Goal: Information Seeking & Learning: Check status

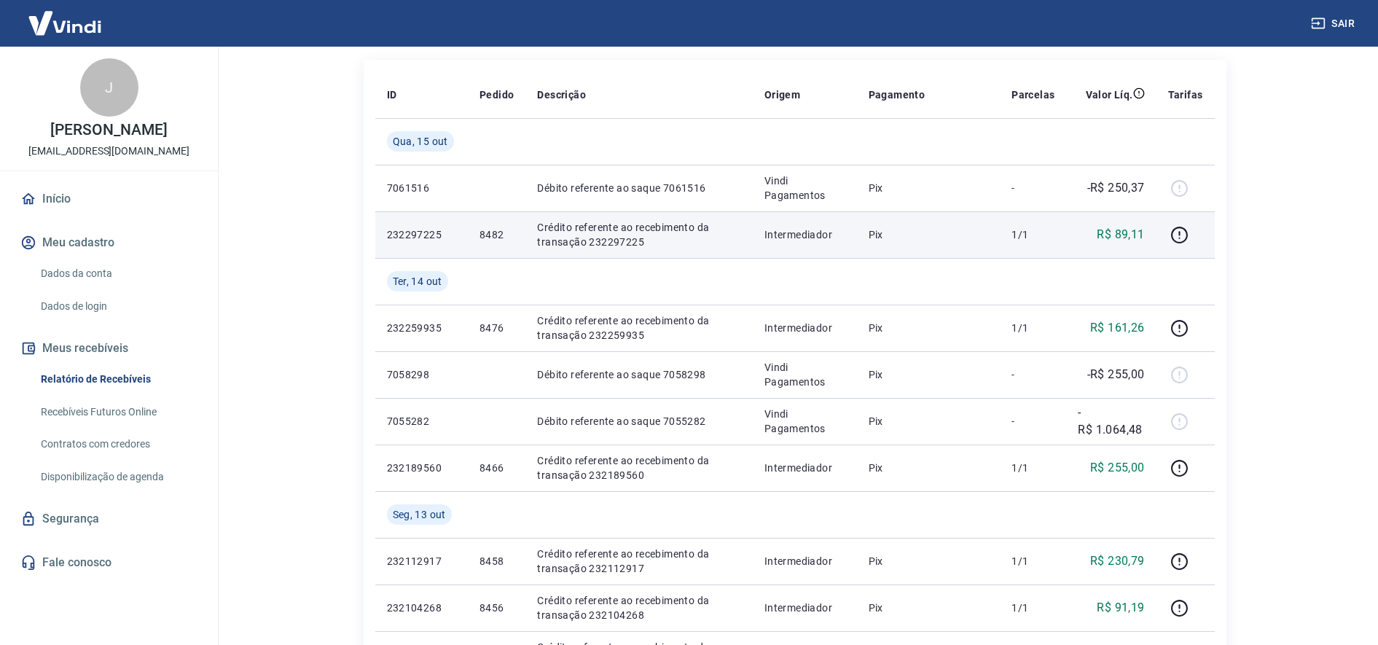
scroll to position [182, 0]
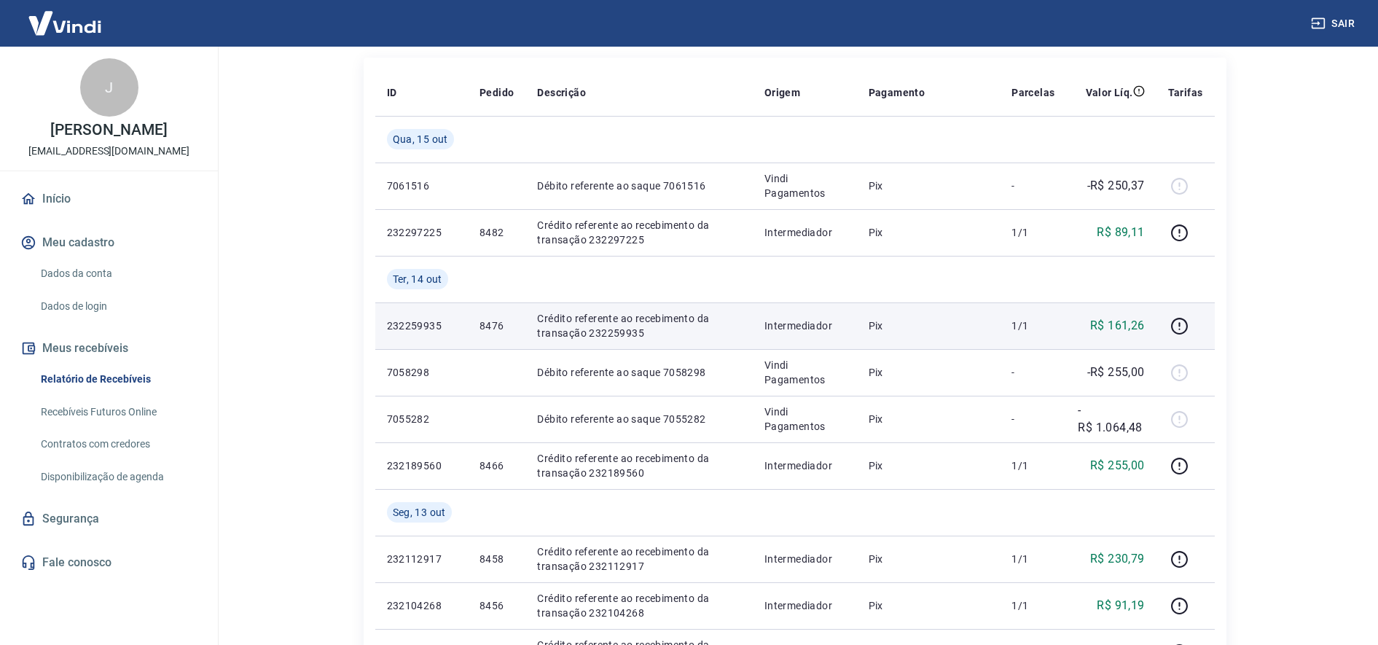
drag, startPoint x: 1307, startPoint y: 276, endPoint x: 974, endPoint y: 345, distance: 340.0
click at [1307, 276] on main "Início / Meus Recebíveis / Relatório de Recebíveis Relatório de Recebíveis Saib…" at bounding box center [794, 163] width 1167 height 598
click at [613, 329] on p "Crédito referente ao recebimento da transação 232259935" at bounding box center [638, 325] width 203 height 29
click at [618, 332] on p "Crédito referente ao recebimento da transação 232259935" at bounding box center [638, 325] width 203 height 29
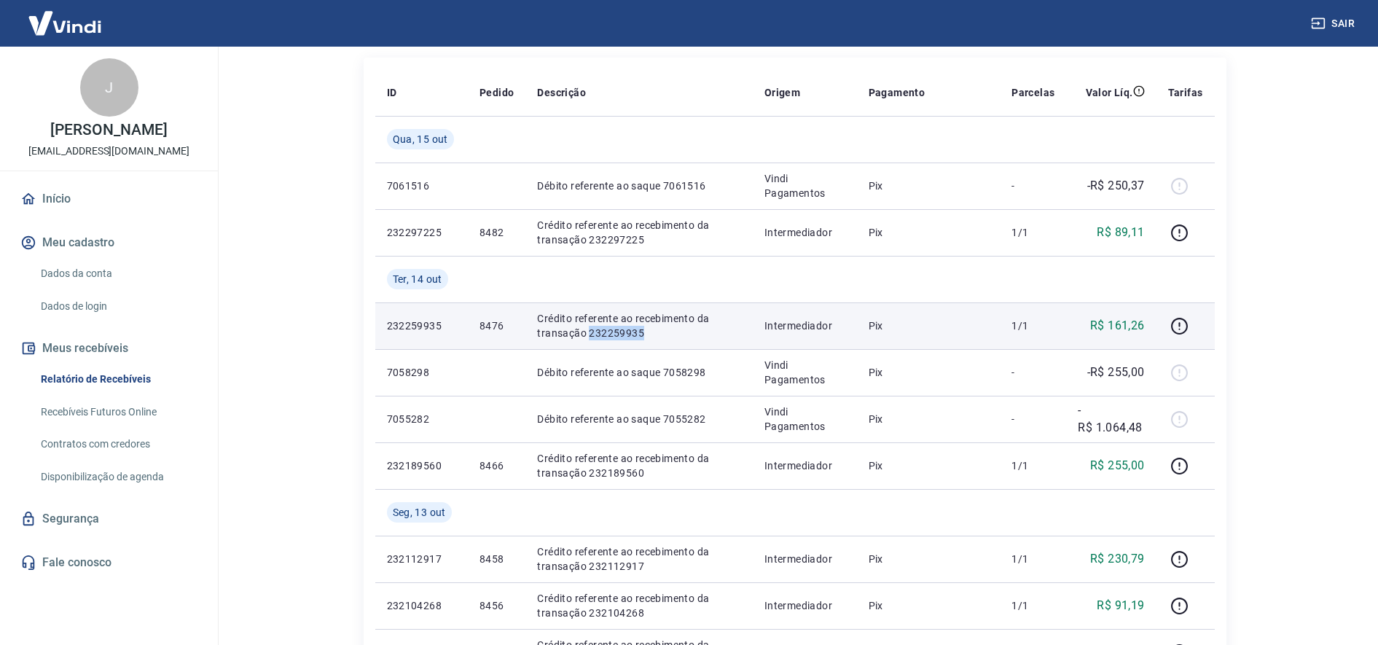
click at [618, 332] on p "Crédito referente ao recebimento da transação 232259935" at bounding box center [638, 325] width 203 height 29
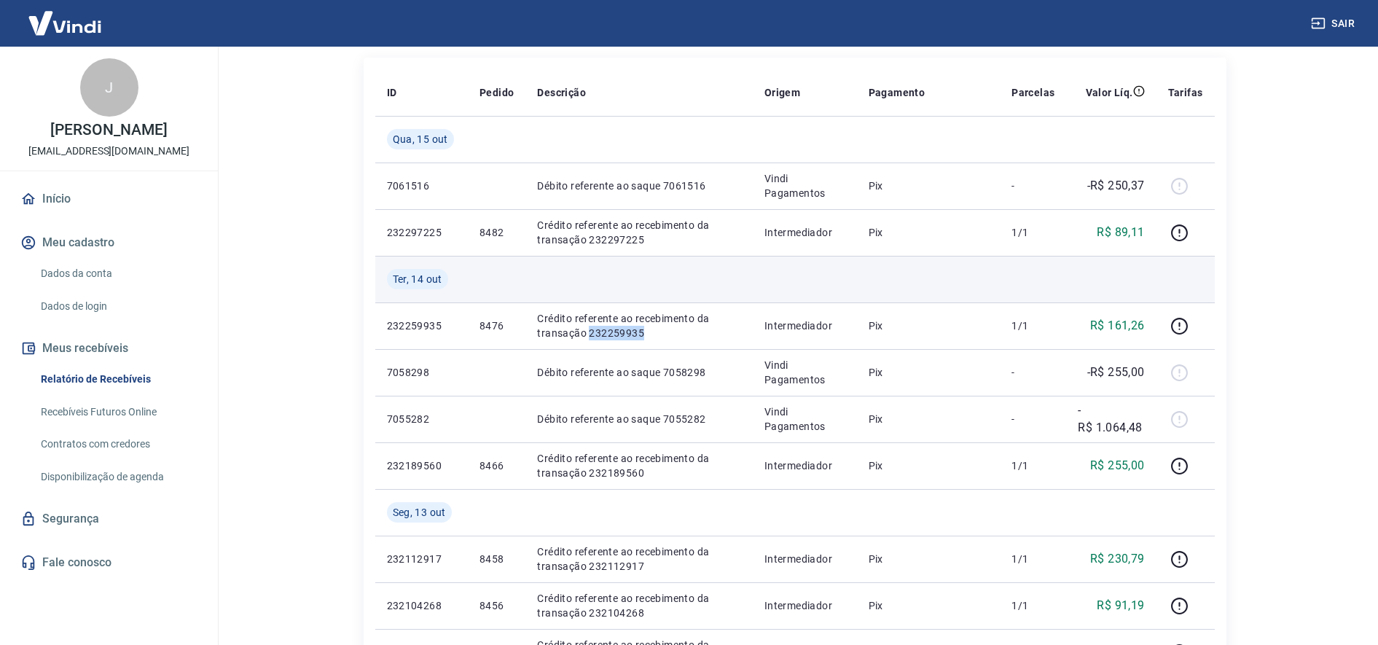
copy p "232259935"
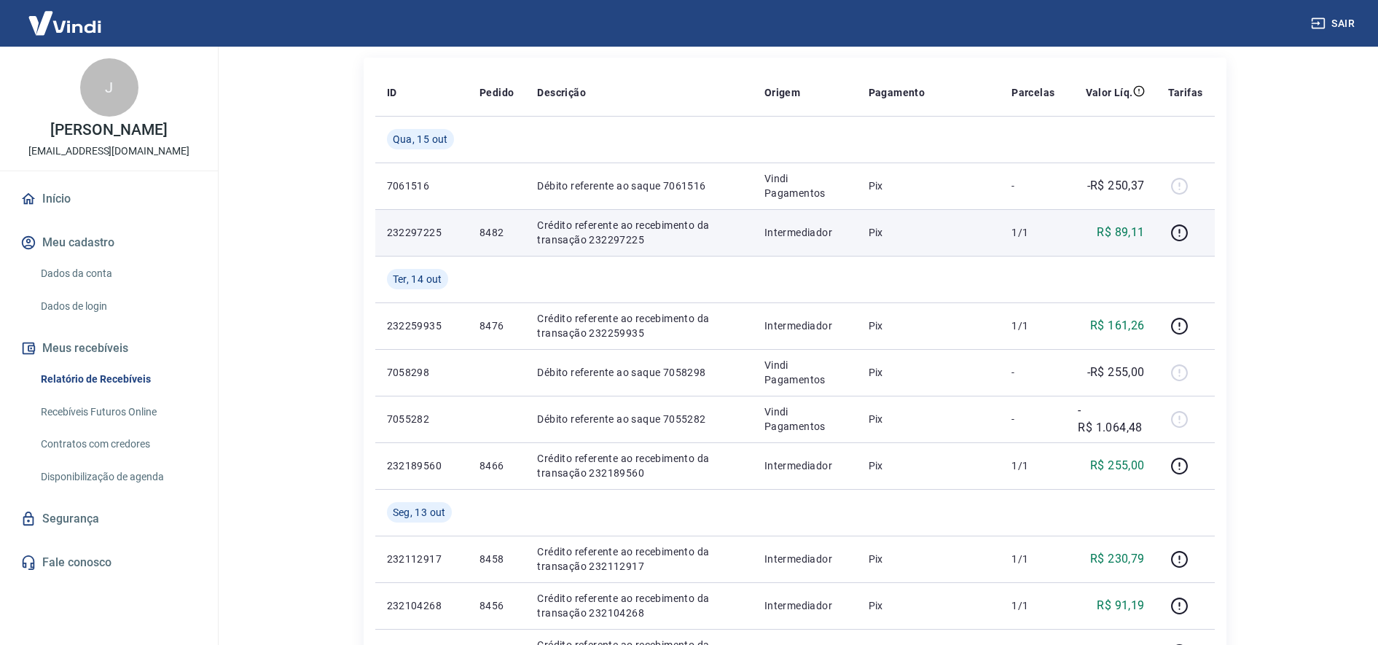
click at [628, 241] on p "Crédito referente ao recebimento da transação 232297225" at bounding box center [638, 232] width 203 height 29
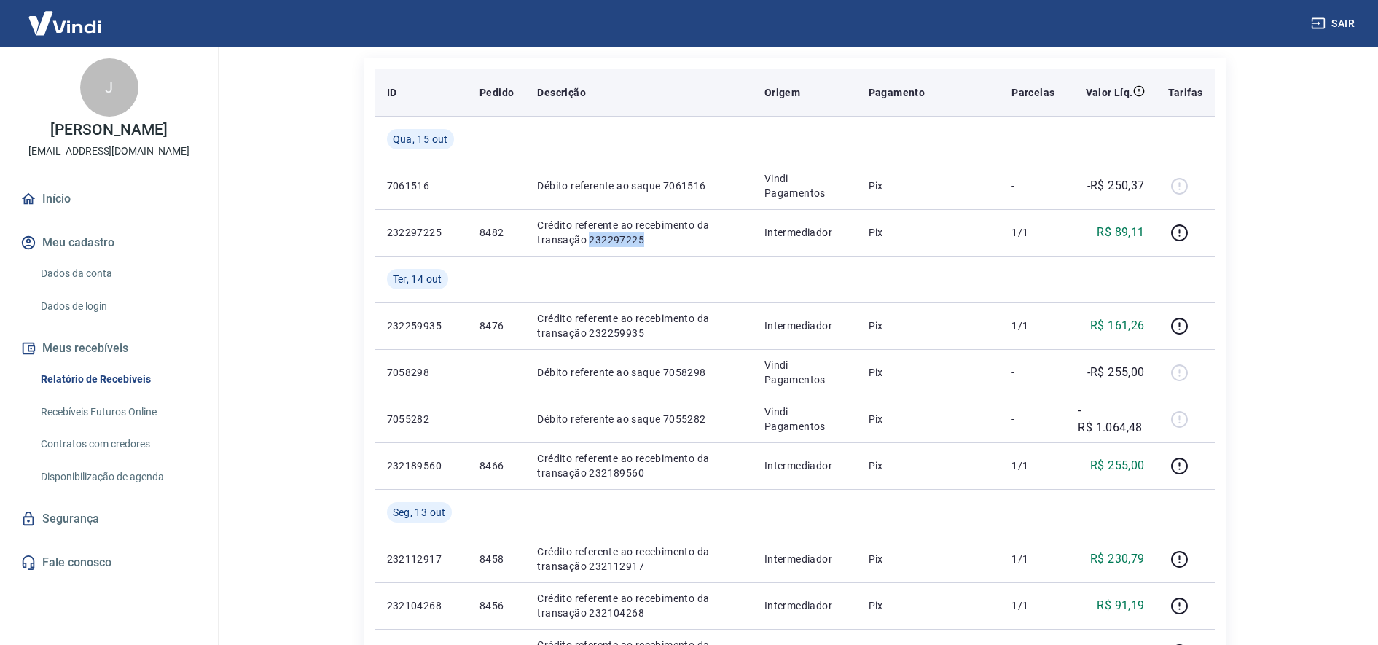
copy p "232297225"
